Goal: Task Accomplishment & Management: Manage account settings

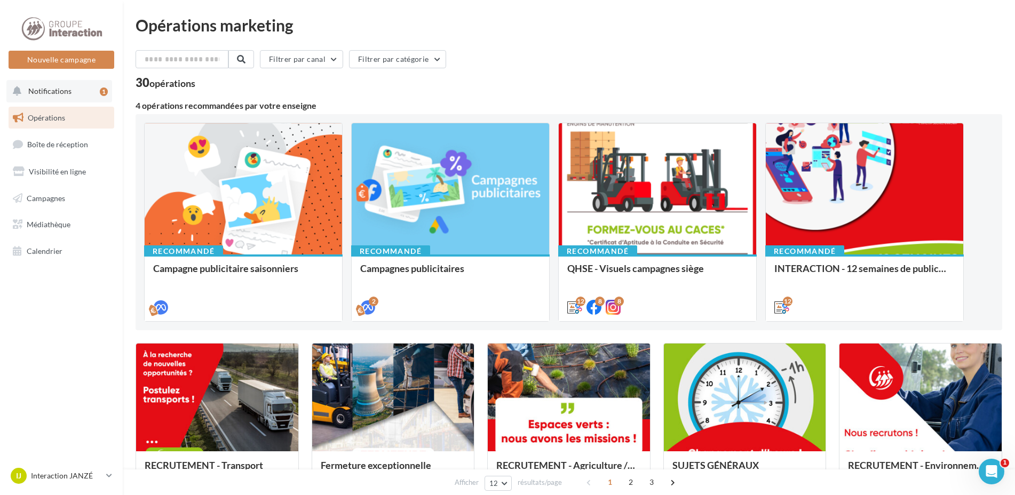
click at [62, 89] on span "Notifications" at bounding box center [49, 90] width 43 height 9
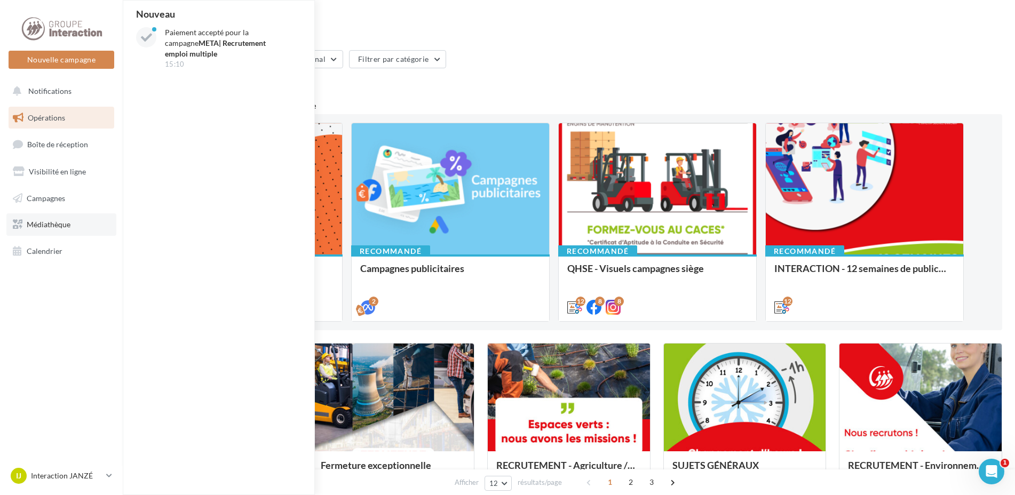
click at [65, 221] on span "Médiathèque" at bounding box center [49, 224] width 44 height 9
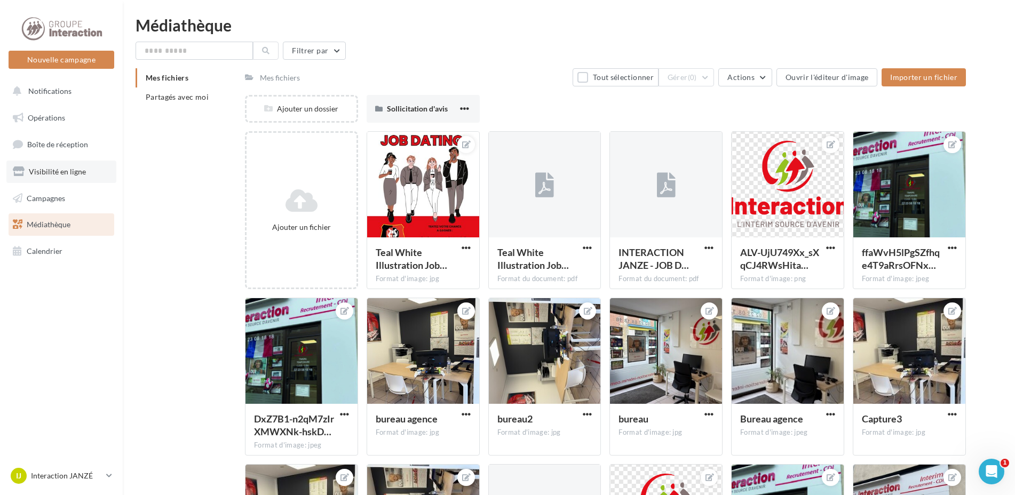
click at [77, 172] on span "Visibilité en ligne" at bounding box center [57, 171] width 57 height 9
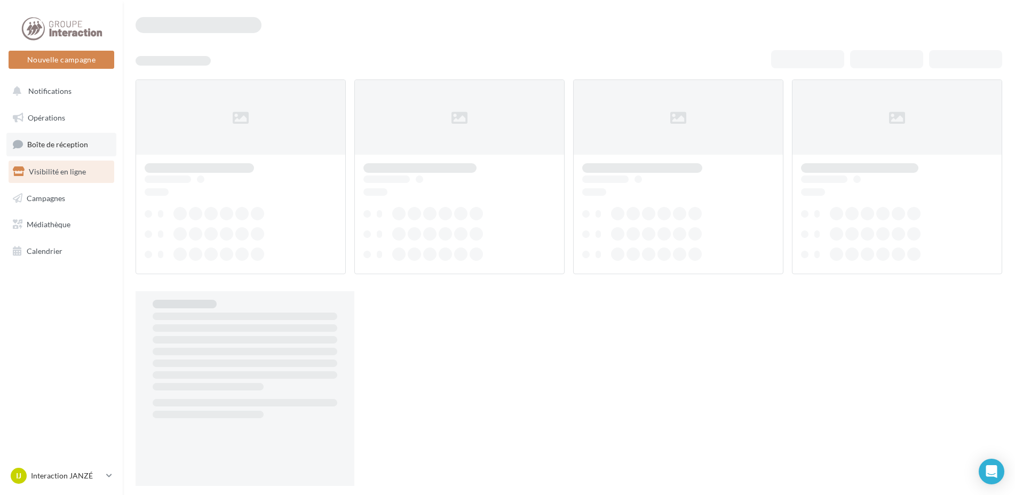
click at [77, 141] on span "Boîte de réception" at bounding box center [57, 144] width 61 height 9
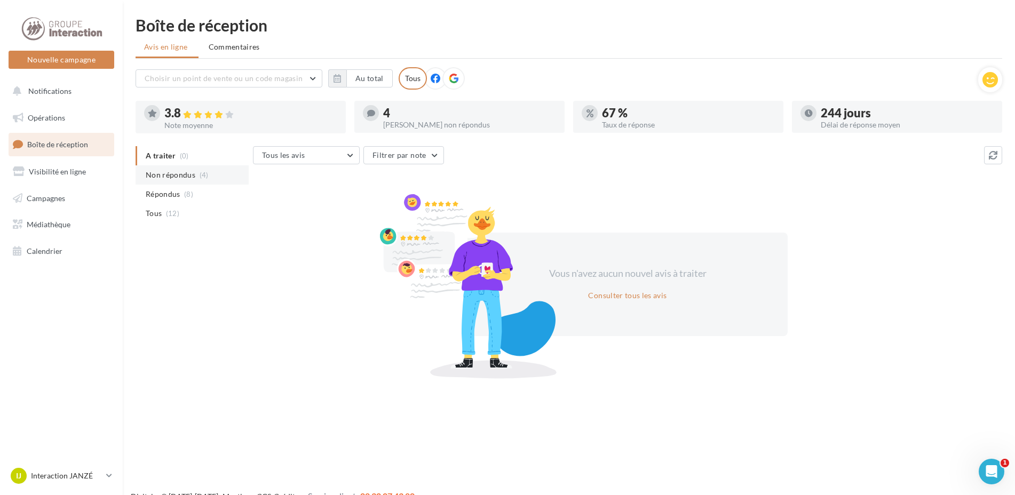
click at [173, 175] on span "Non répondus" at bounding box center [171, 175] width 50 height 11
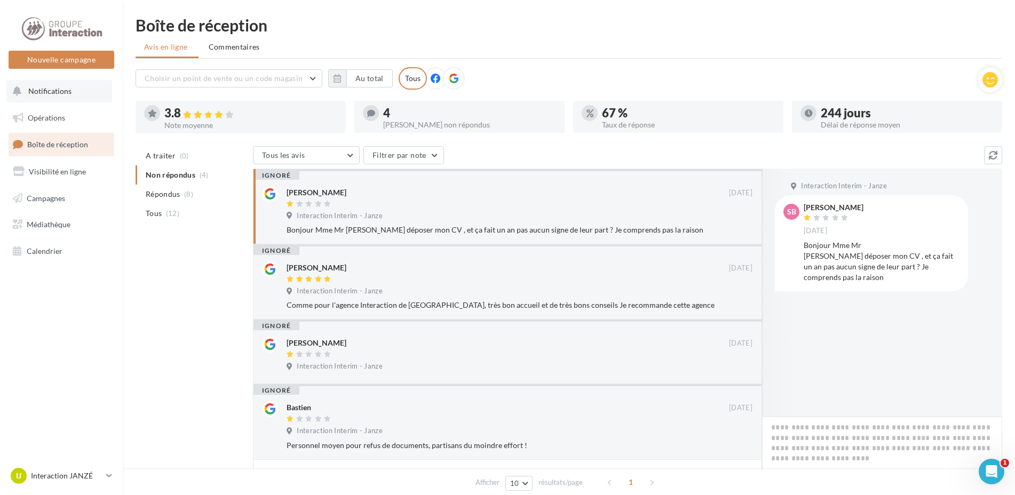
click at [69, 86] on button "Notifications" at bounding box center [59, 91] width 106 height 22
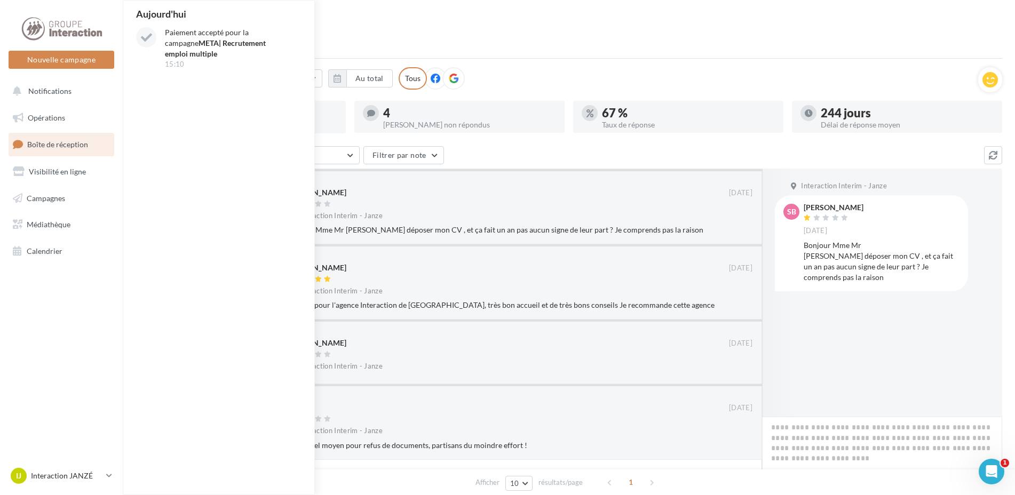
click at [428, 38] on ul "Avis en ligne Commentaires" at bounding box center [569, 47] width 867 height 21
